Goal: Information Seeking & Learning: Understand process/instructions

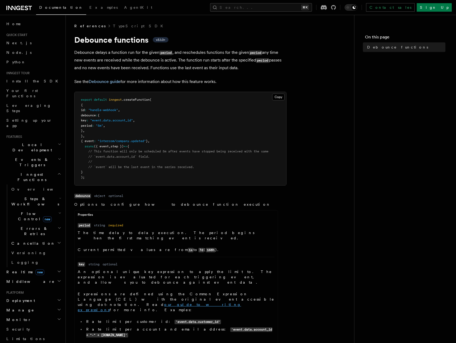
click at [149, 303] on link "our guide to writing expressions" at bounding box center [159, 308] width 163 height 10
drag, startPoint x: 89, startPoint y: 118, endPoint x: 97, endPoint y: 132, distance: 16.5
click at [97, 132] on pre "export default inngest .createFunction ( { id : "handle-webhook" , debounce : {…" at bounding box center [181, 138] width 212 height 93
copy code "debounce : { key : "event.data.account_id" , period : "5m" , } ,"
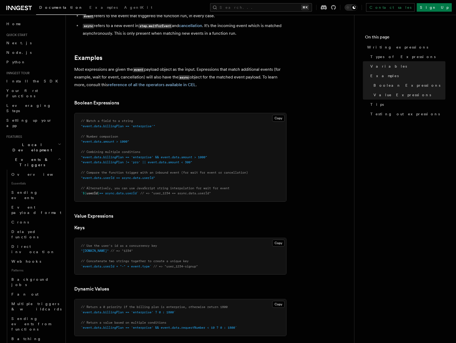
scroll to position [202, 0]
